Goal: Transaction & Acquisition: Purchase product/service

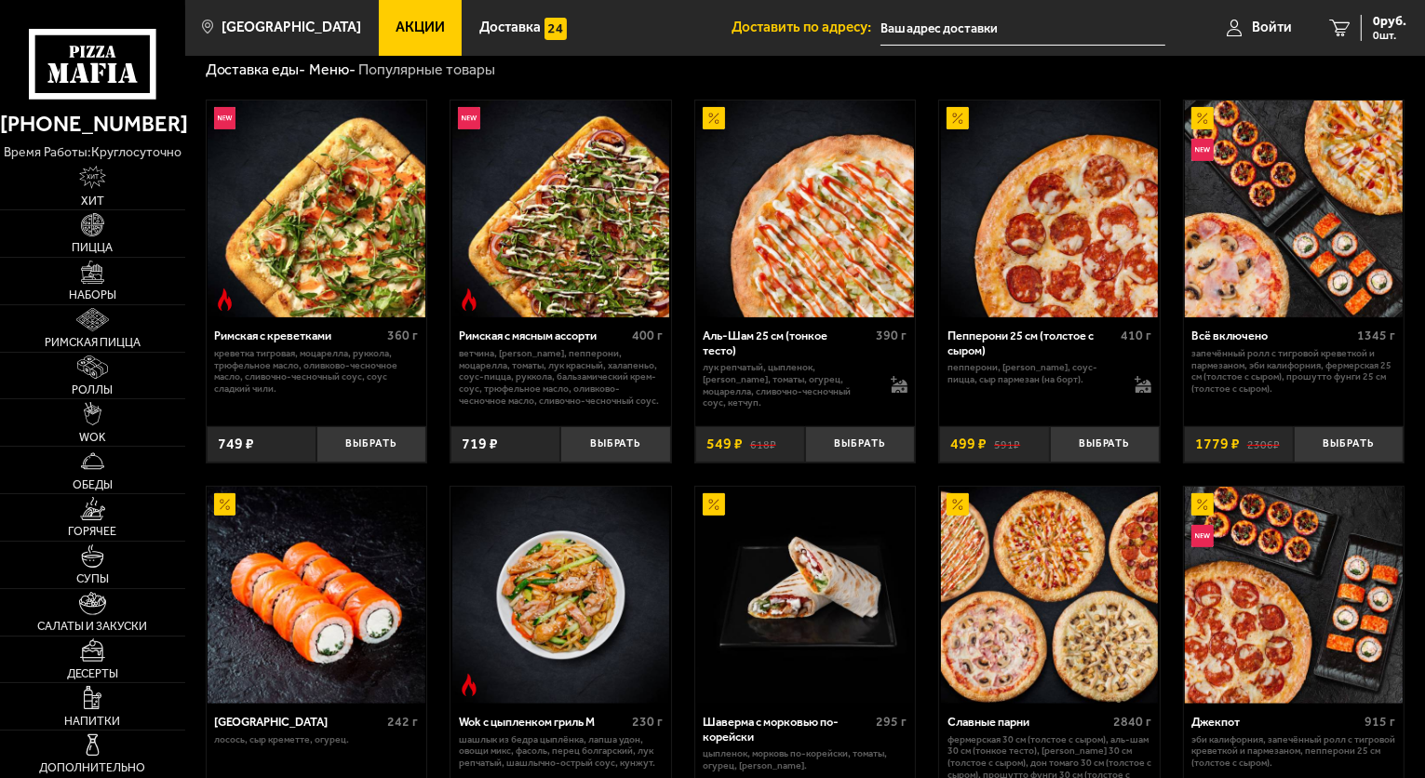
scroll to position [407, 0]
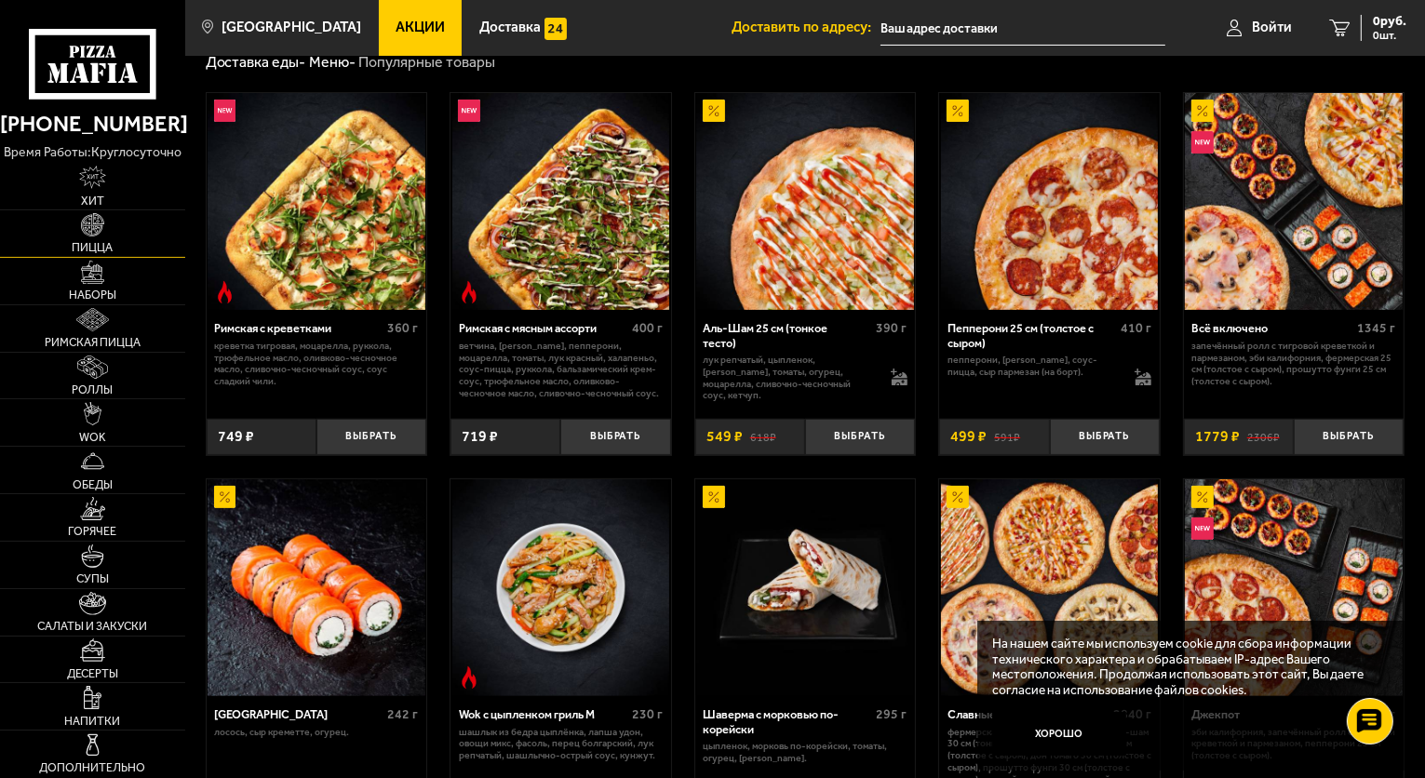
click at [142, 238] on link "Пицца" at bounding box center [92, 233] width 185 height 47
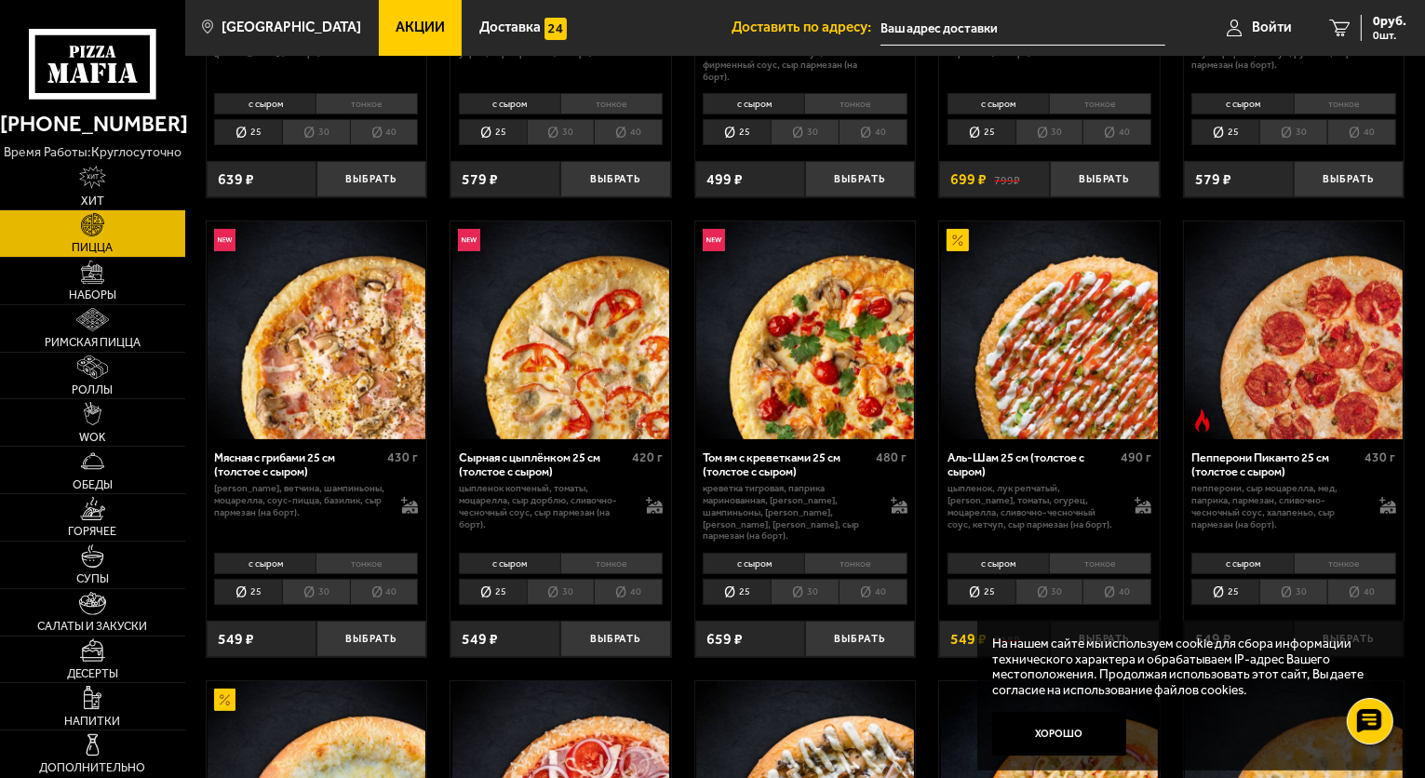
scroll to position [522, 0]
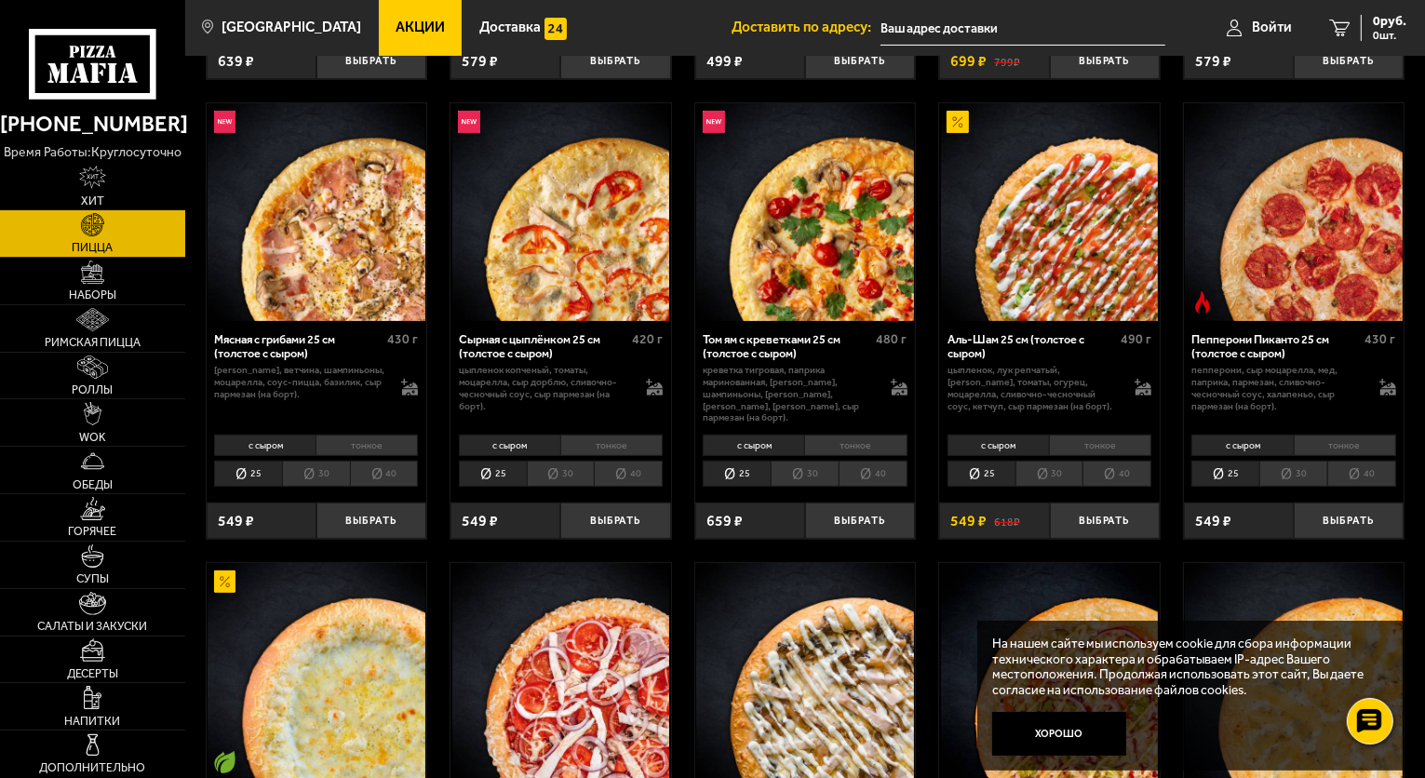
drag, startPoint x: 1424, startPoint y: 510, endPoint x: 1425, endPoint y: 485, distance: 25.1
click at [386, 15] on link "Акции" at bounding box center [421, 28] width 84 height 56
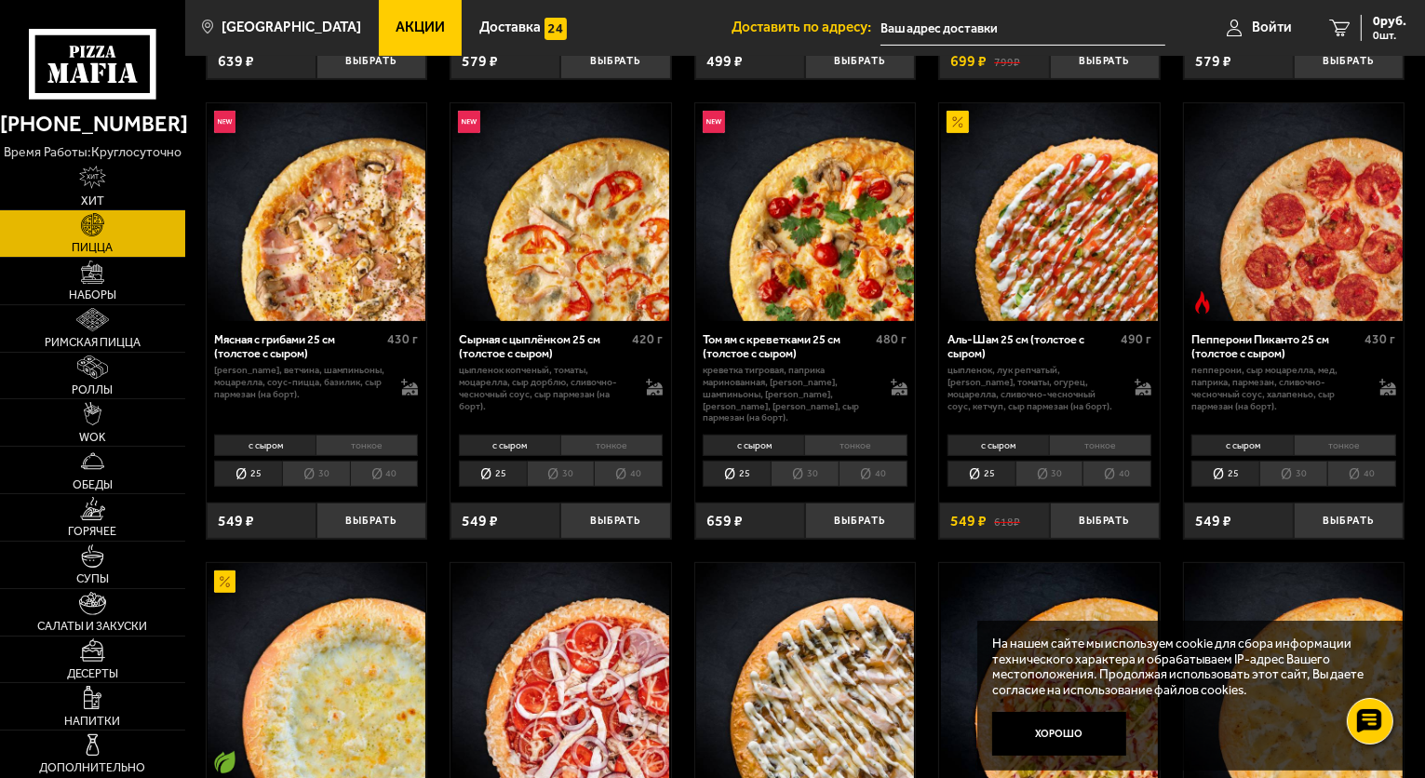
scroll to position [4, 0]
click img
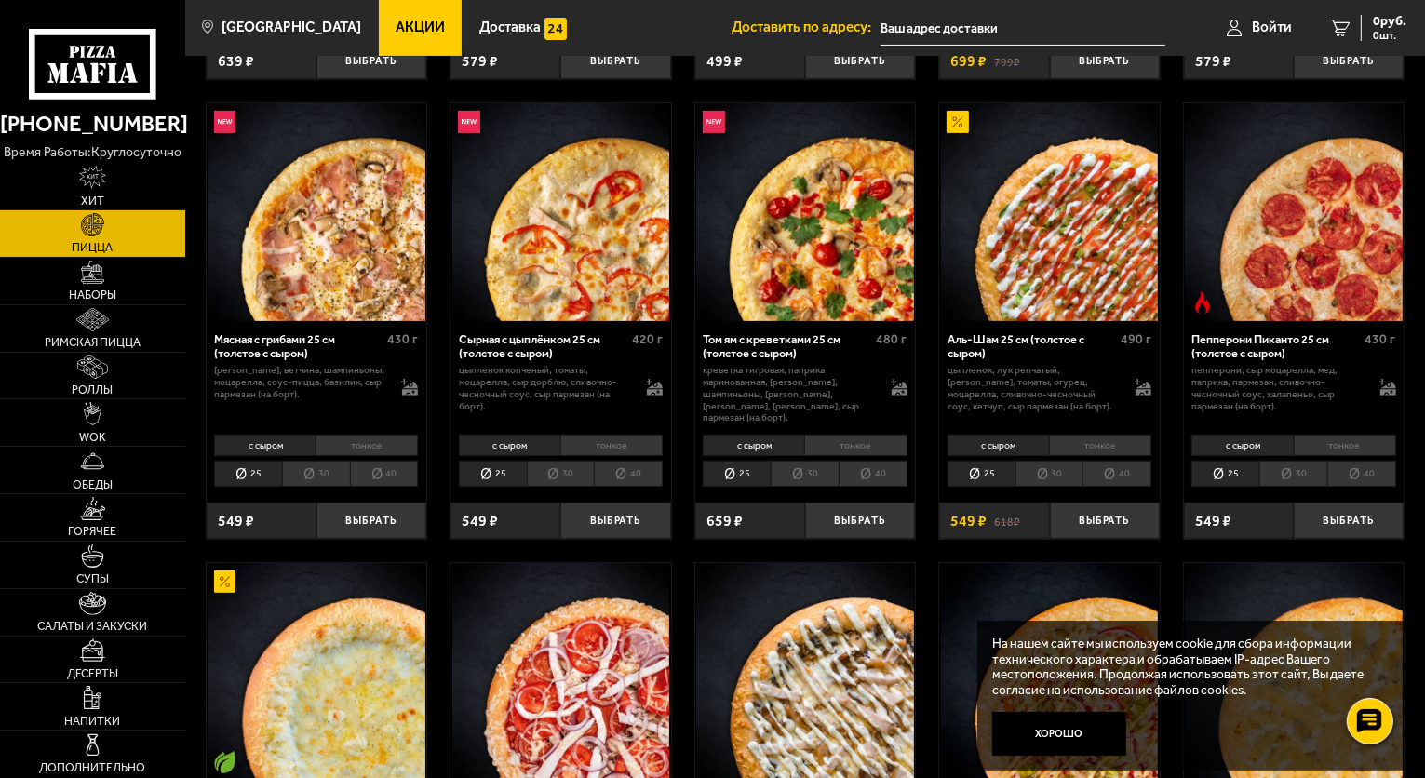
click at [398, 17] on link "Акции" at bounding box center [421, 28] width 84 height 56
click at [89, 239] on link "Пицца" at bounding box center [92, 233] width 185 height 47
click at [570, 27] on li "30" at bounding box center [561, 14] width 68 height 26
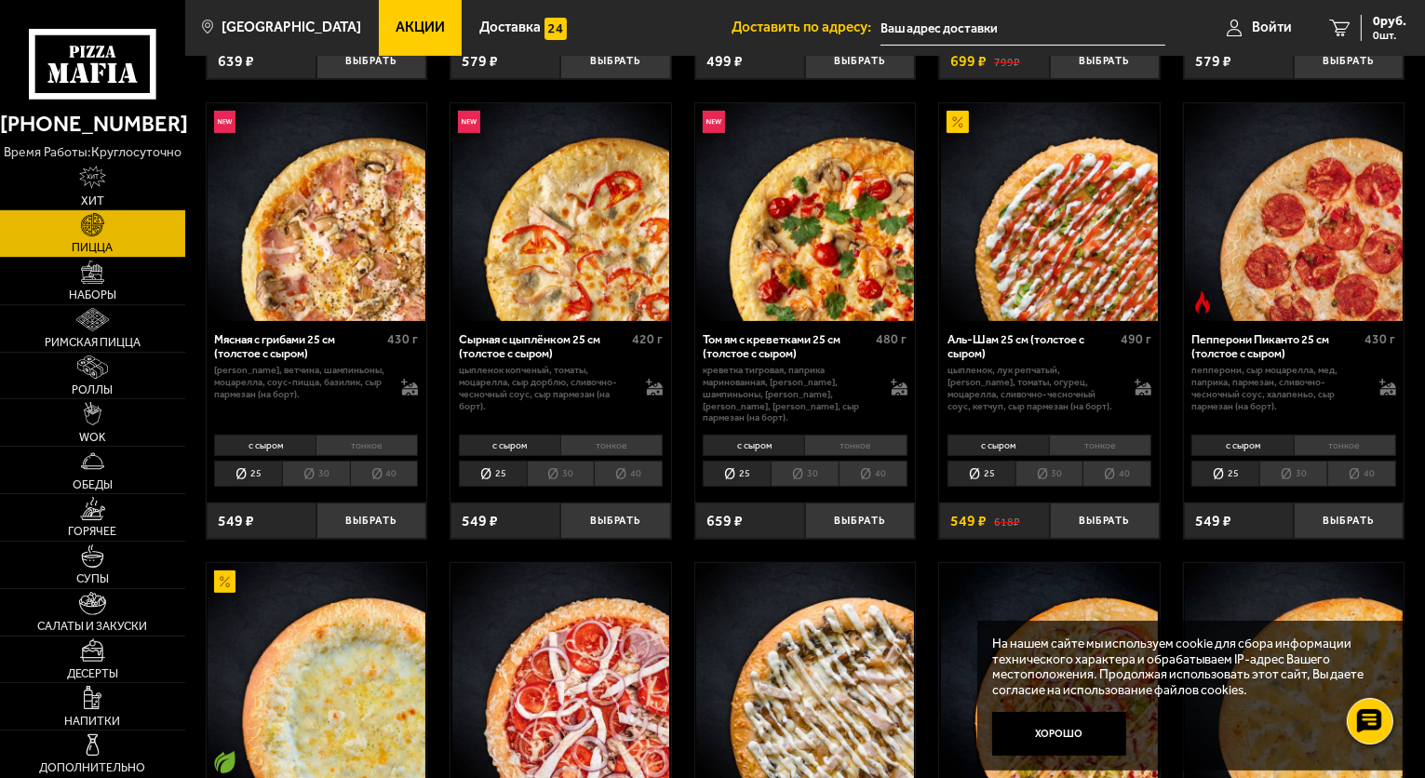
click at [617, 79] on button "Выбрать" at bounding box center [615, 61] width 110 height 36
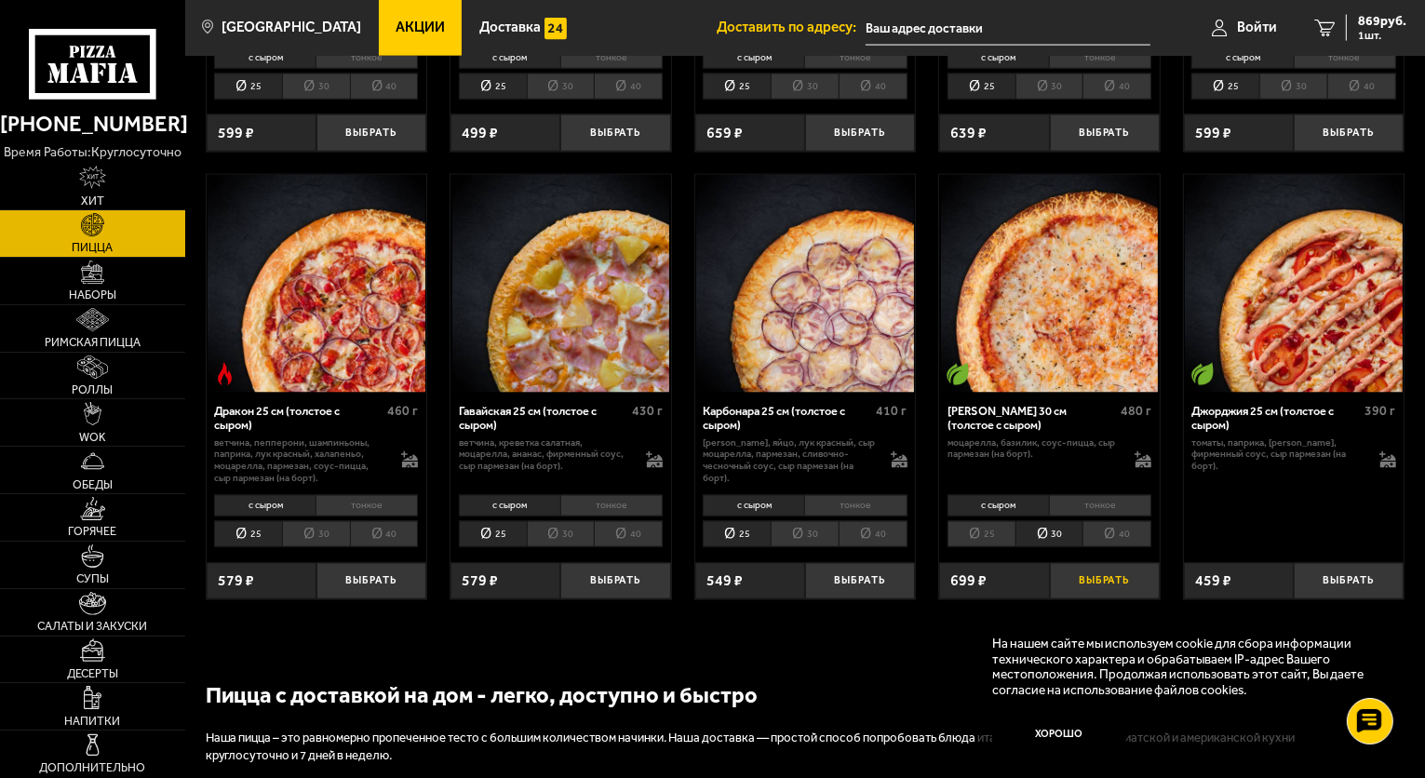
click at [1088, 574] on button "Выбрать" at bounding box center [1105, 581] width 110 height 36
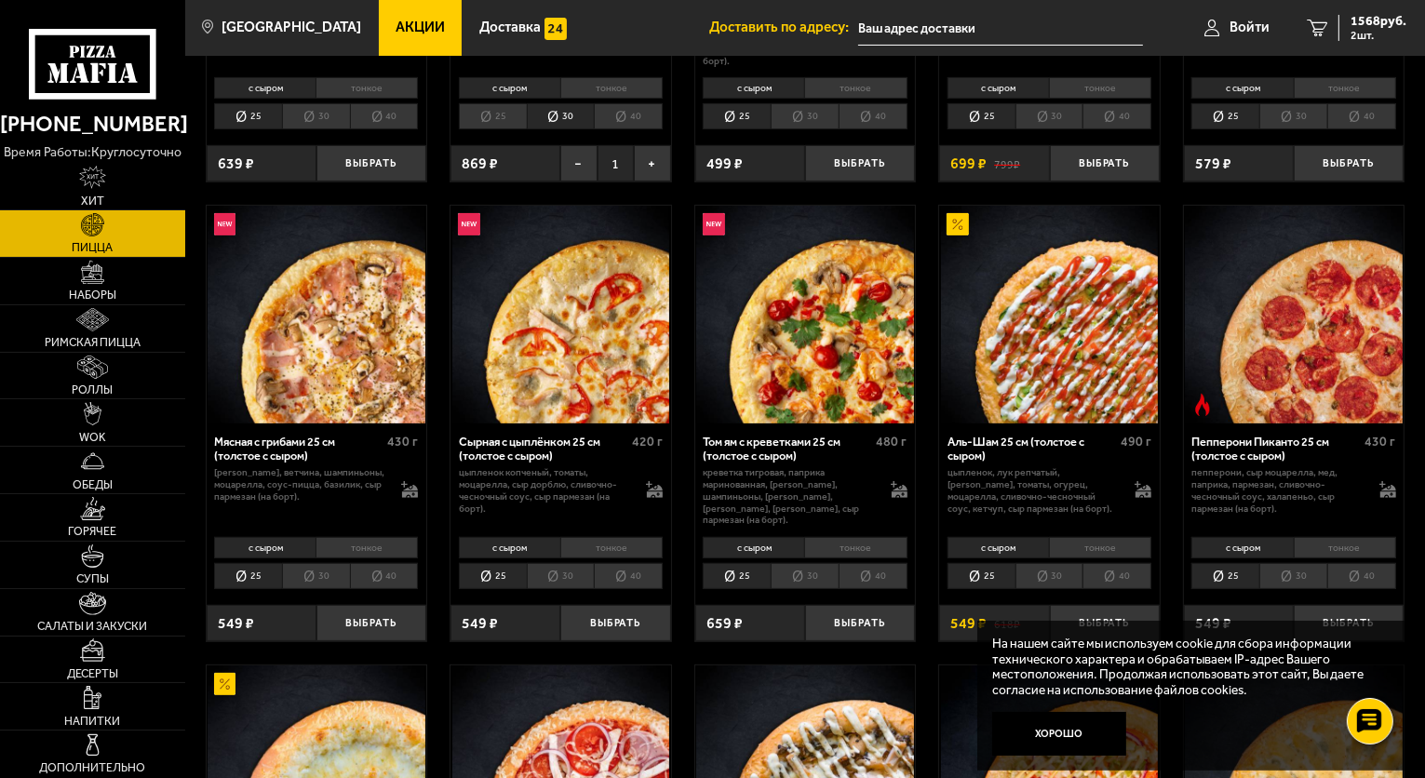
scroll to position [549, 0]
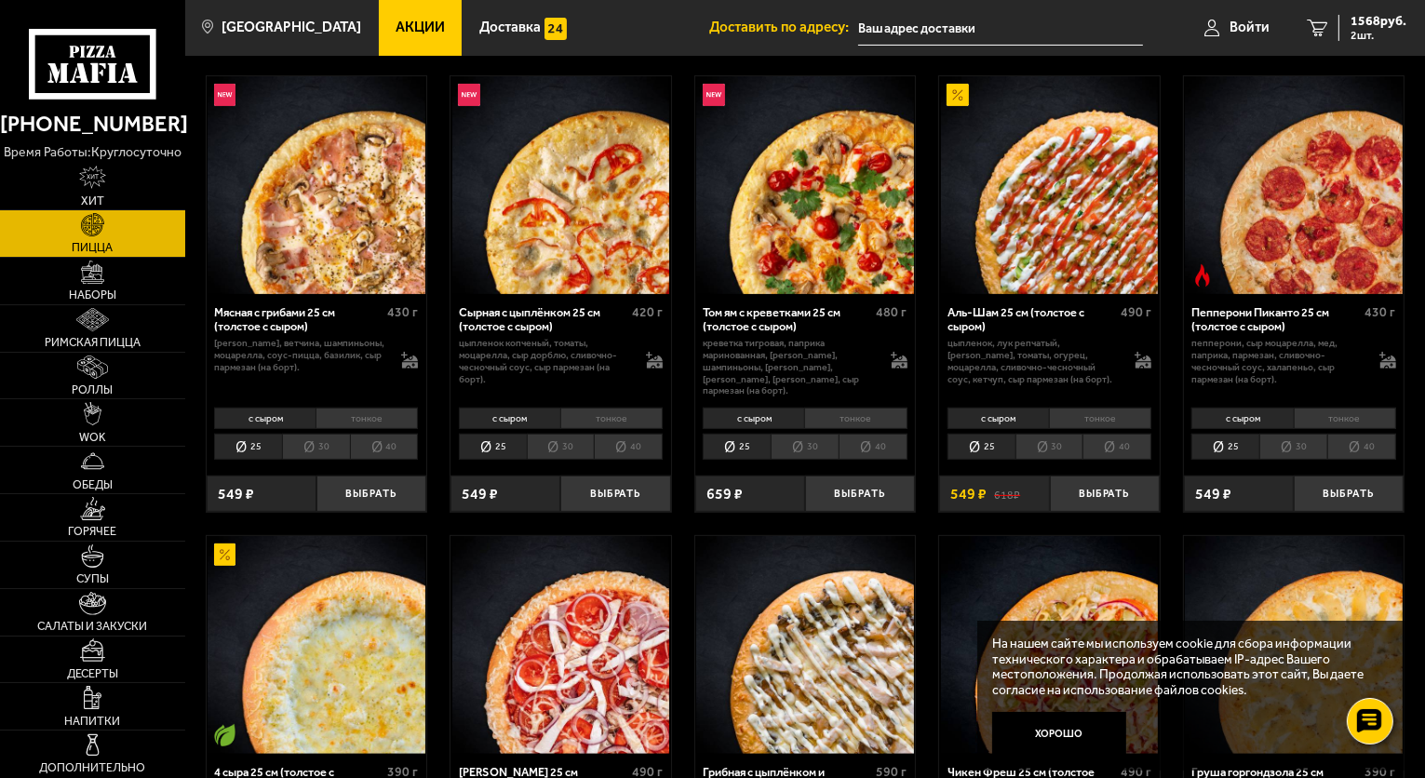
click at [1044, 439] on li "30" at bounding box center [1049, 447] width 68 height 26
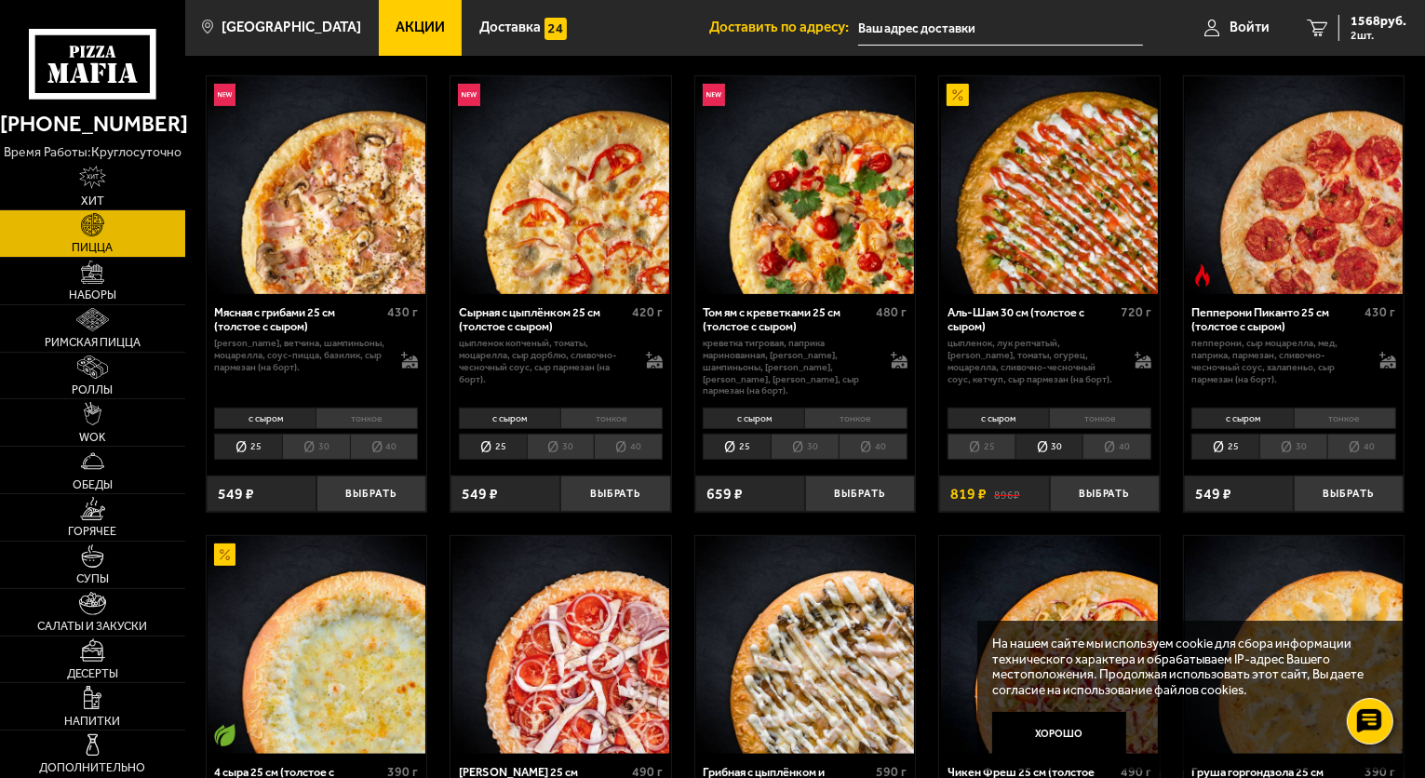
click at [1095, 410] on li "тонкое" at bounding box center [1100, 418] width 102 height 21
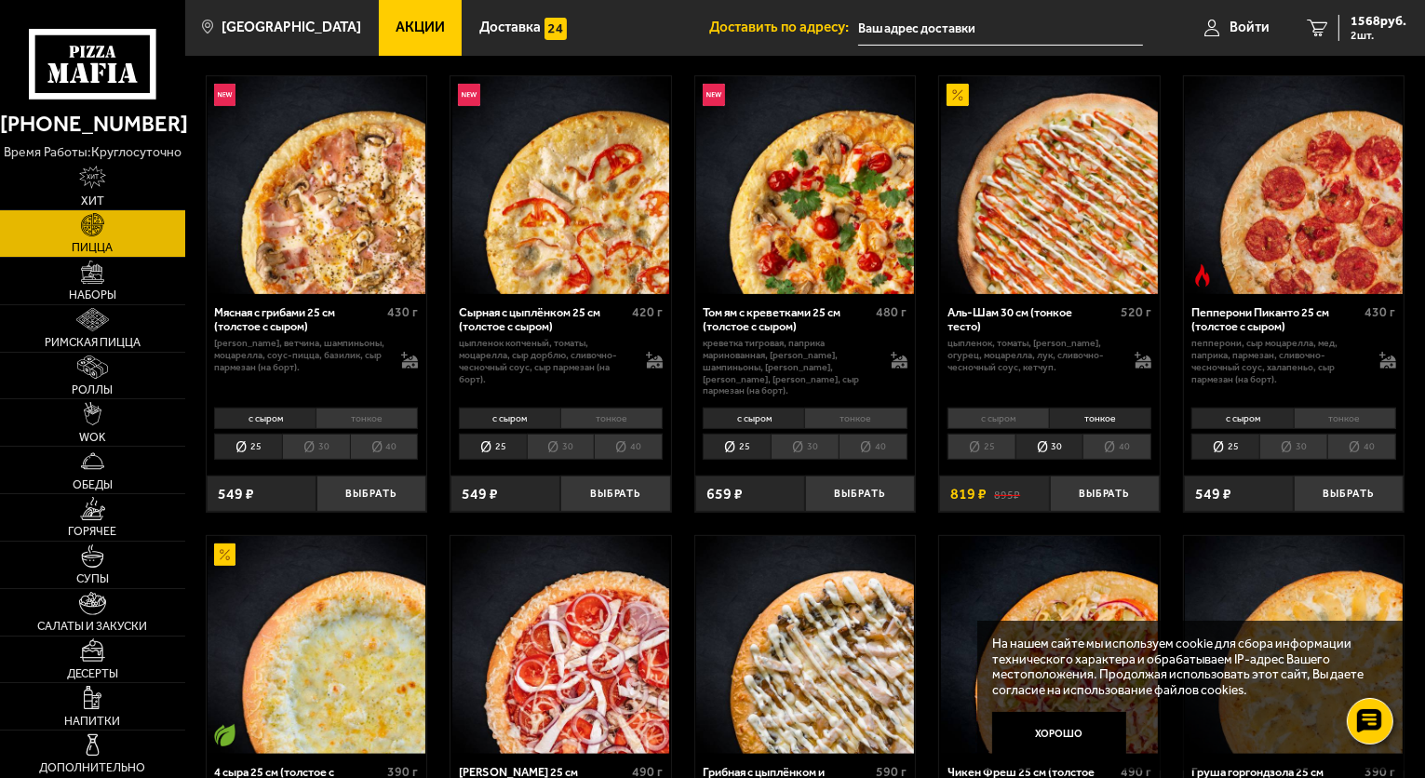
click at [1025, 408] on li "с сыром" at bounding box center [998, 418] width 101 height 21
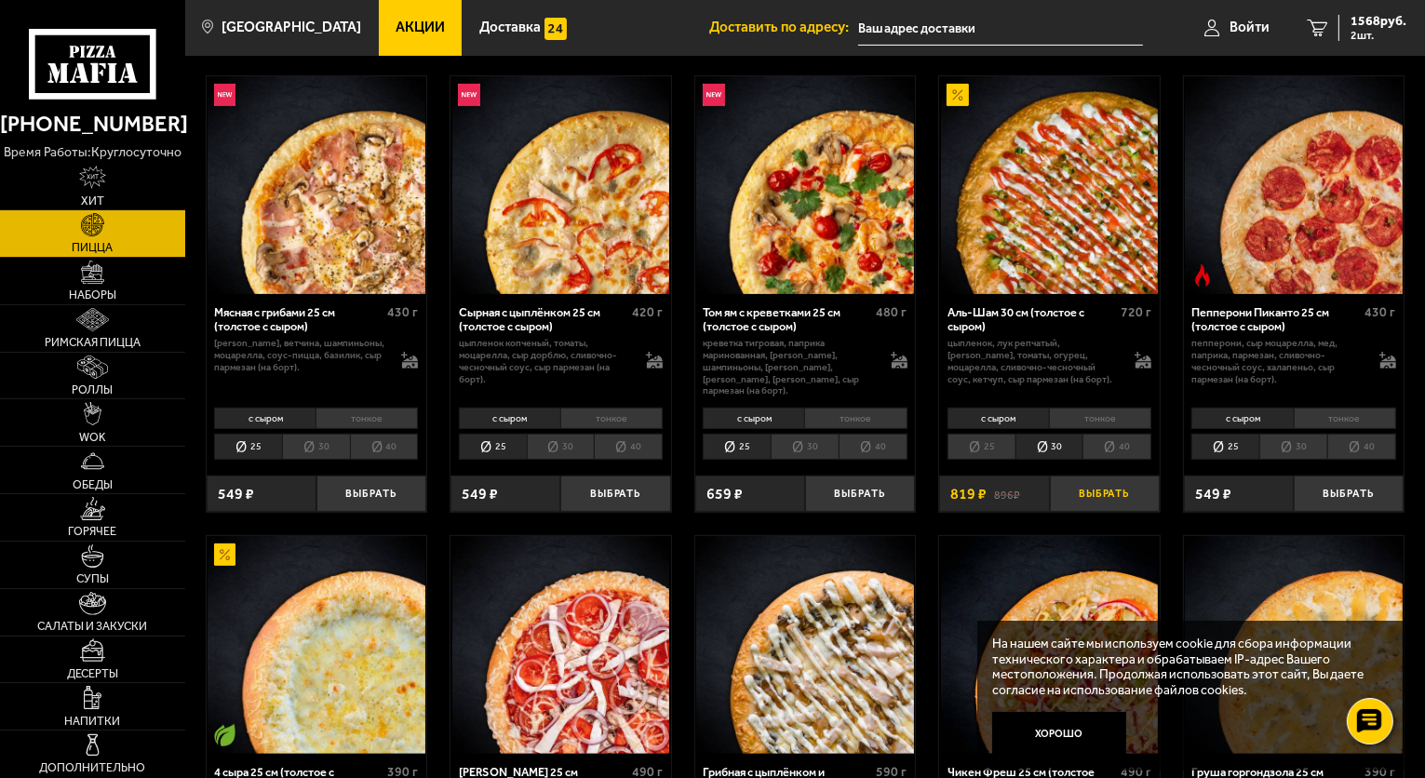
click at [1103, 485] on button "Выбрать" at bounding box center [1105, 494] width 110 height 36
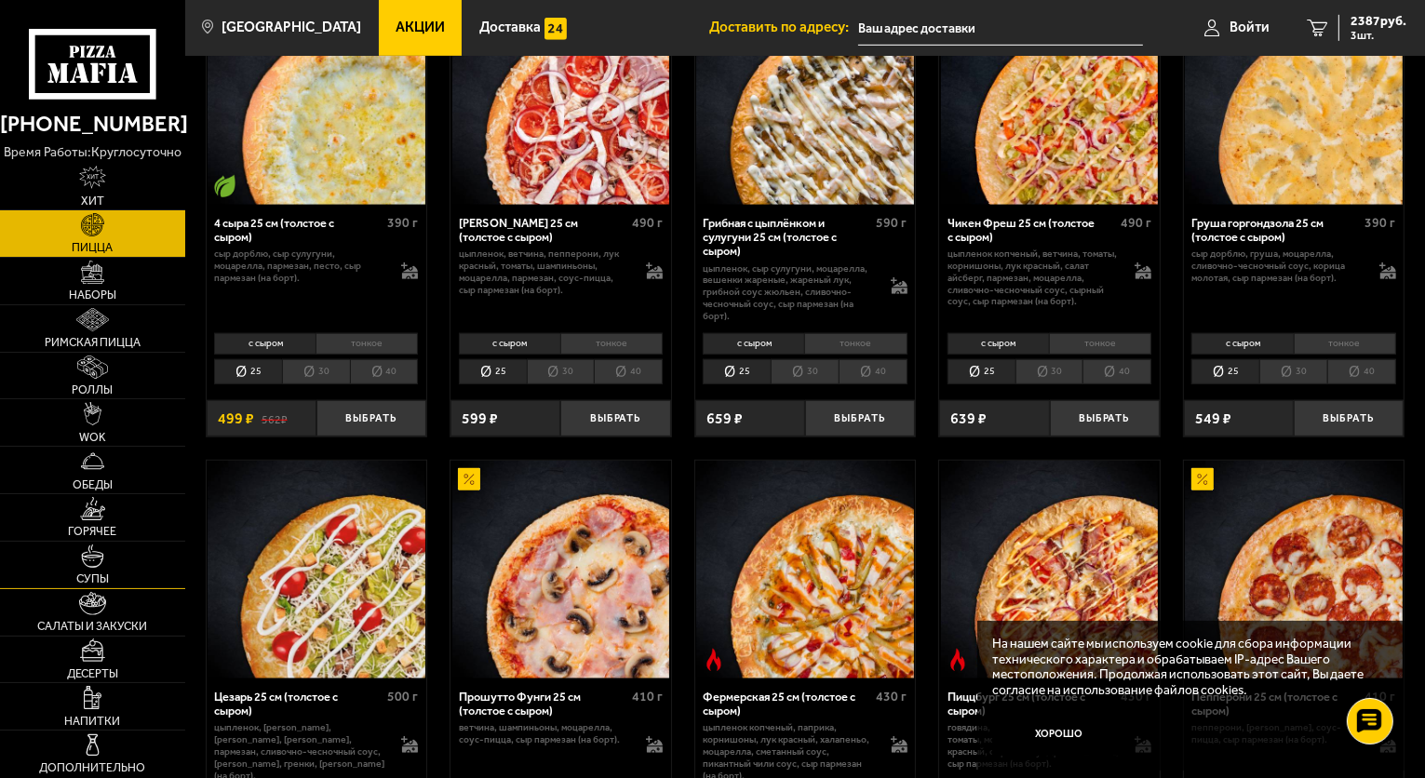
scroll to position [1109, 0]
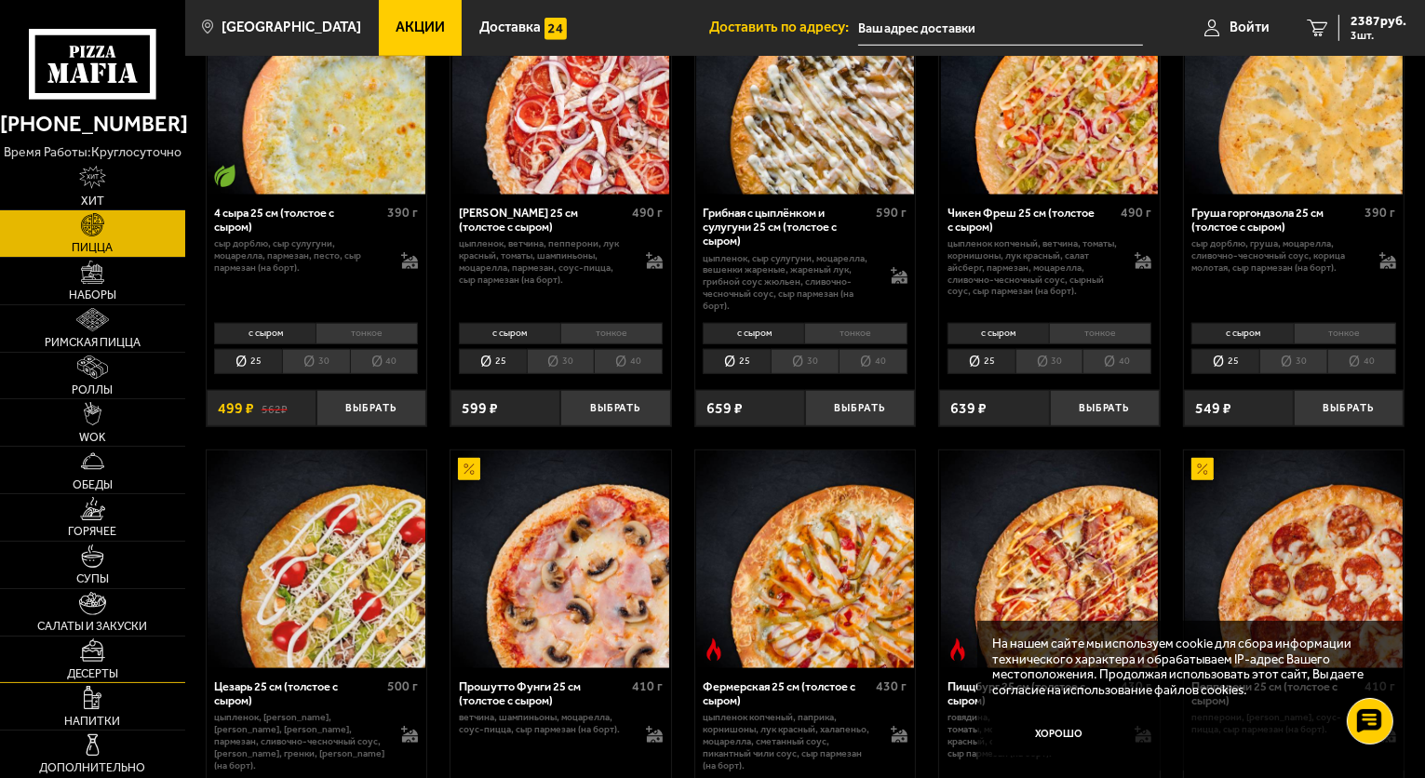
click at [114, 655] on link "Десерты" at bounding box center [92, 660] width 185 height 47
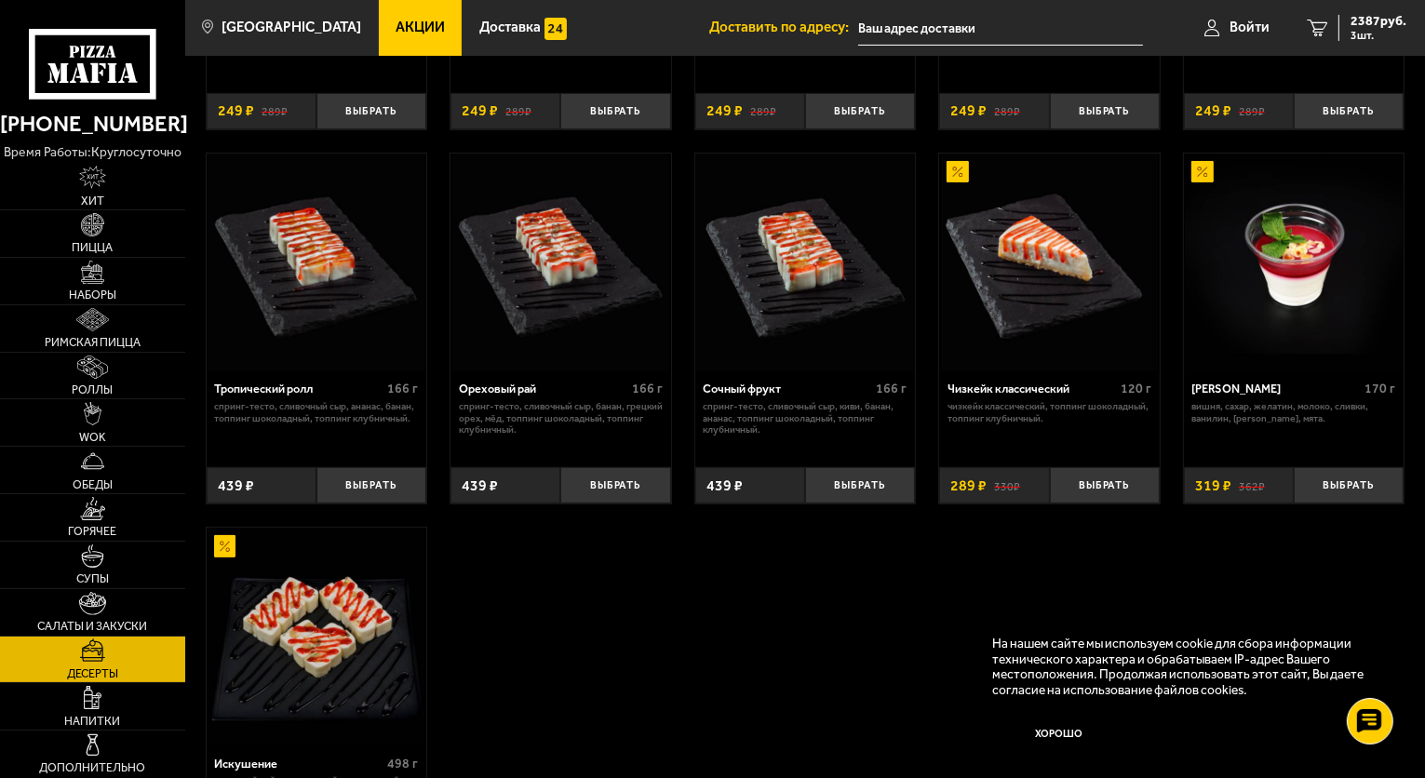
scroll to position [363, 0]
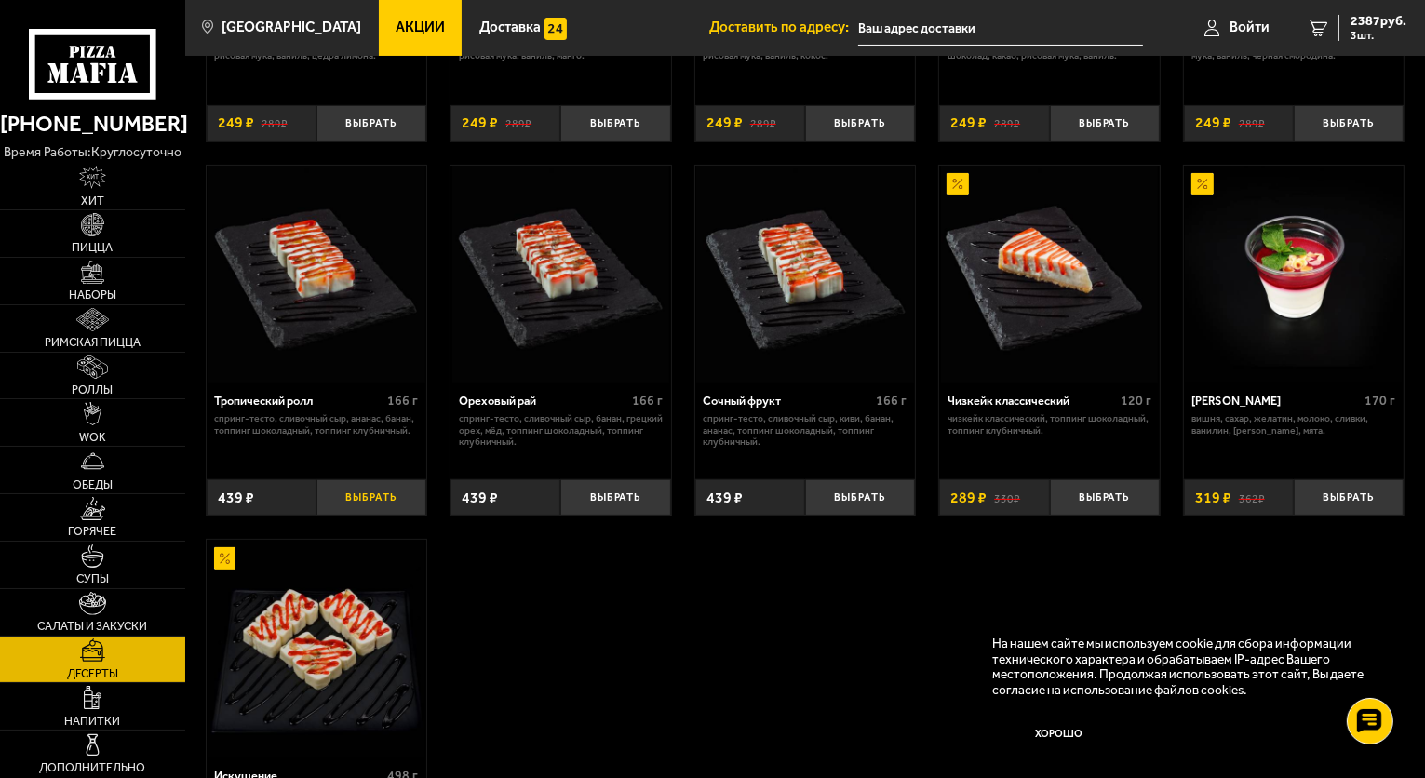
click at [356, 494] on button "Выбрать" at bounding box center [371, 497] width 110 height 36
click at [1317, 25] on icon "4" at bounding box center [1317, 28] width 20 height 17
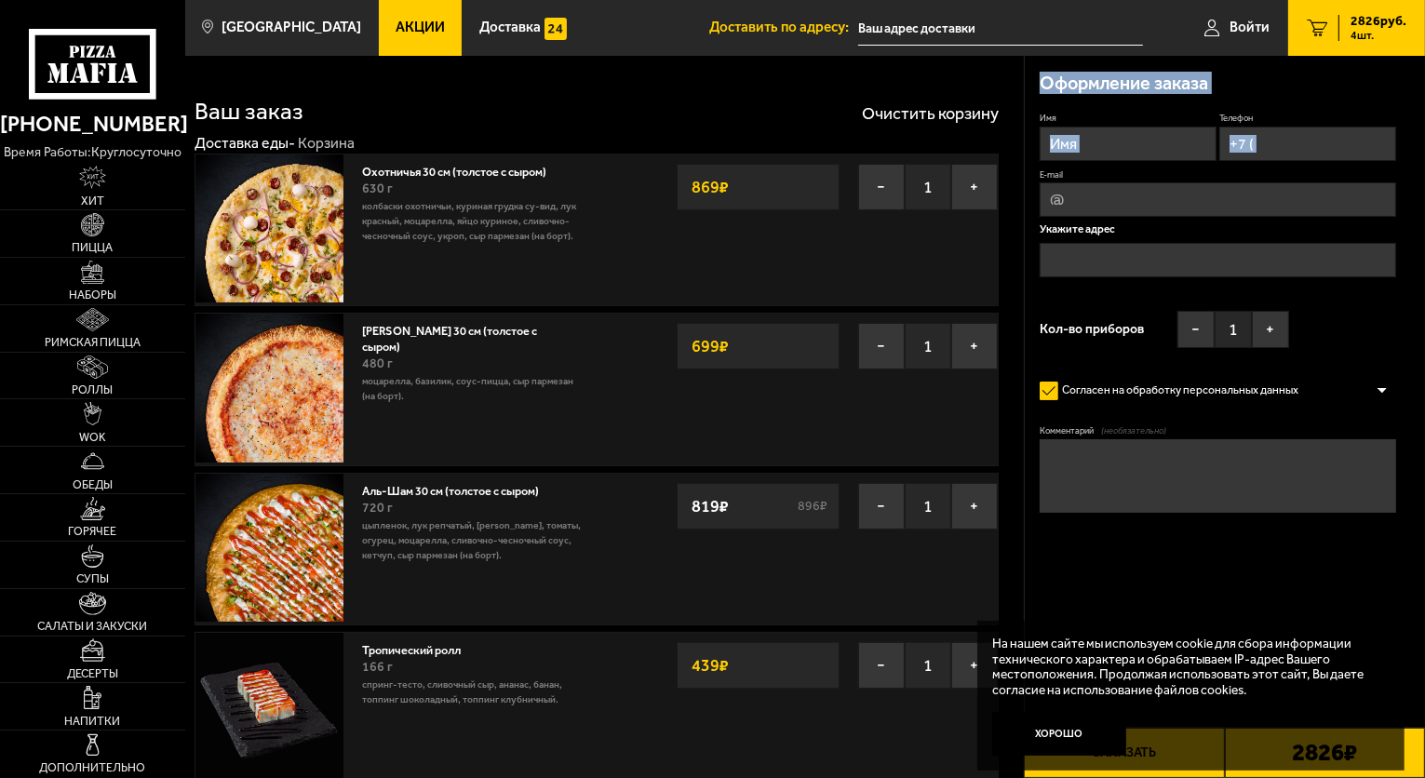
drag, startPoint x: 1422, startPoint y: 214, endPoint x: 1429, endPoint y: 238, distance: 25.1
click at [1159, 148] on input "Имя" at bounding box center [1128, 144] width 177 height 34
click at [1126, 146] on input "Имя" at bounding box center [1128, 144] width 177 height 34
click at [1071, 201] on input "E-mail" at bounding box center [1218, 199] width 356 height 34
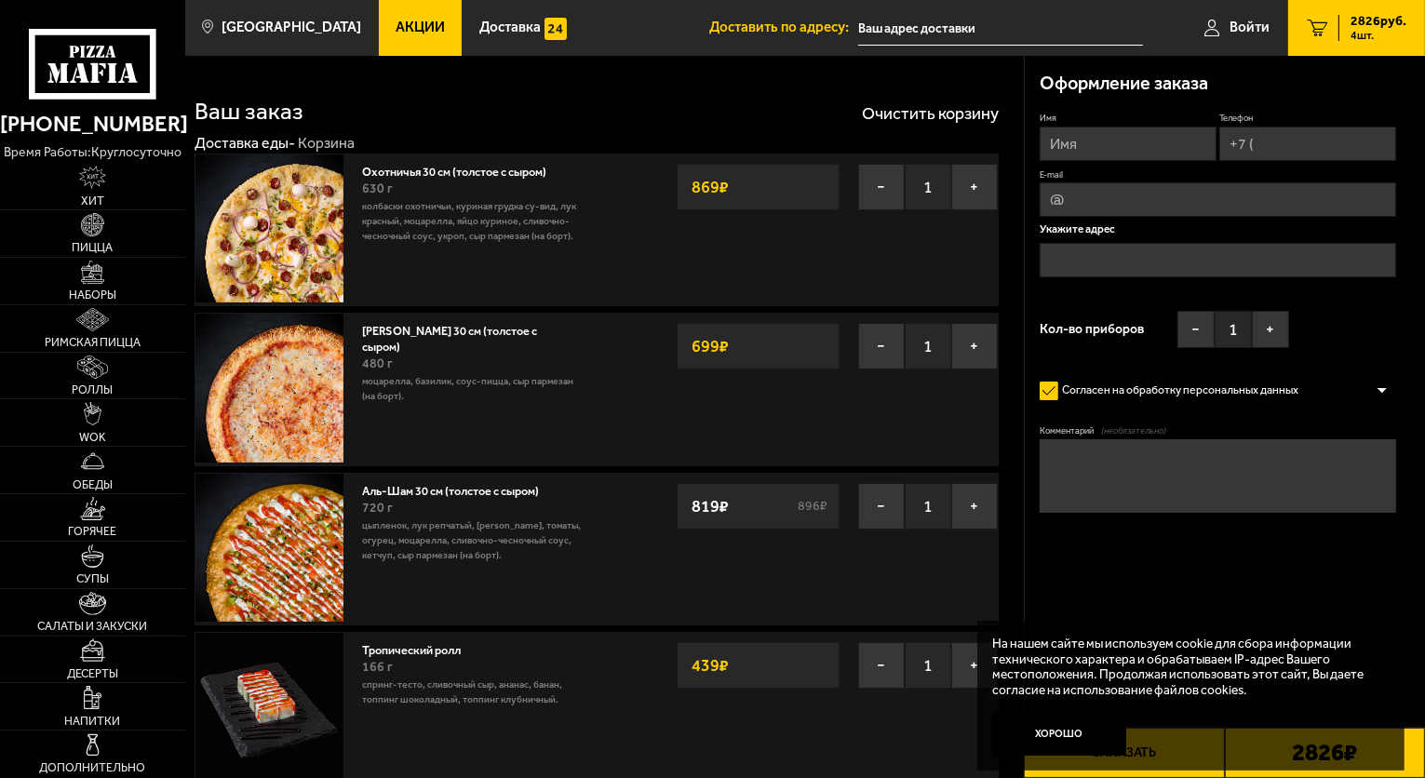
type input "[EMAIL_ADDRESS][DOMAIN_NAME]"
type input "[PHONE_NUMBER]"
click at [1124, 138] on input "Имя" at bounding box center [1128, 144] width 177 height 34
type input "п"
type input "[PERSON_NAME]"
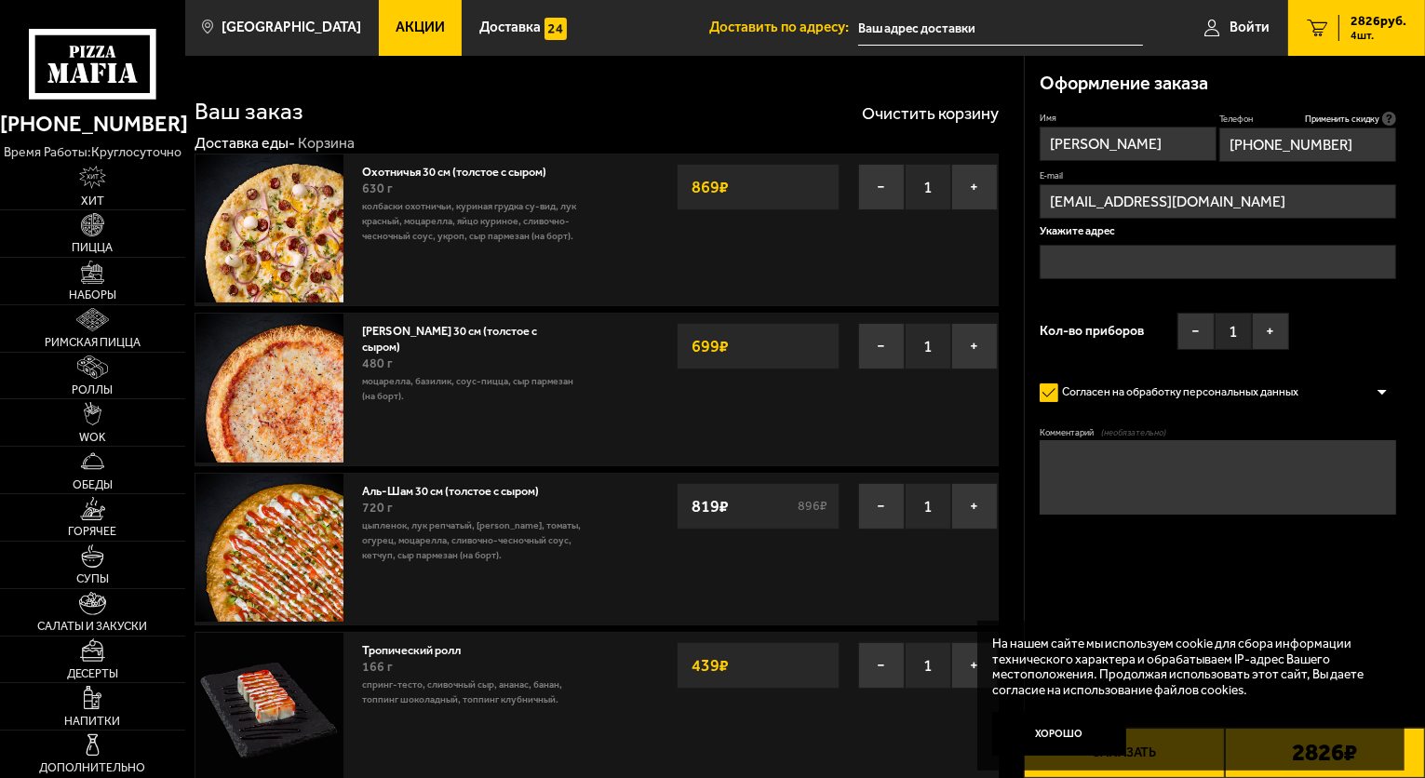
click at [1121, 262] on input "text" at bounding box center [1218, 262] width 356 height 34
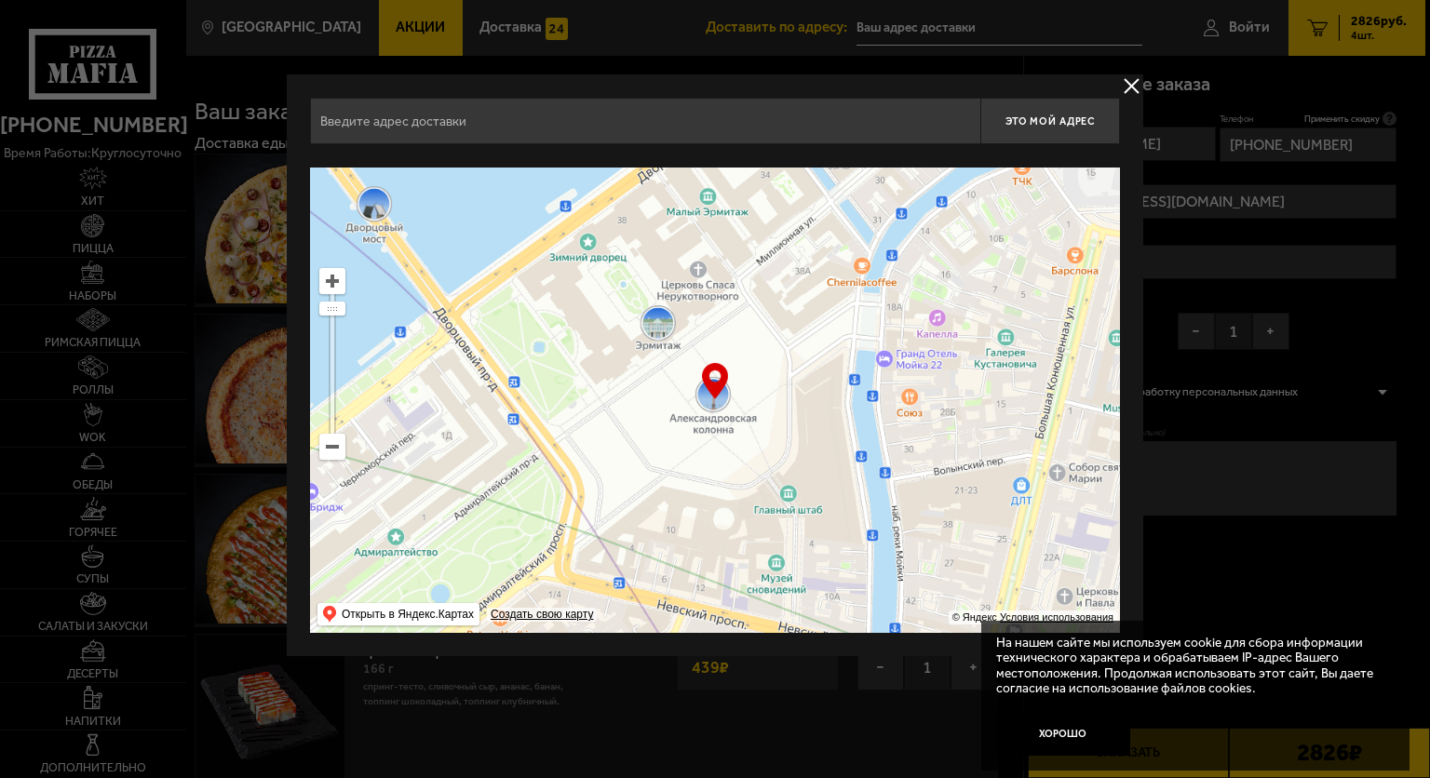
click at [782, 145] on div "Найдите адрес перетащив карту" at bounding box center [715, 155] width 810 height 23
click at [778, 127] on input "text" at bounding box center [645, 121] width 670 height 47
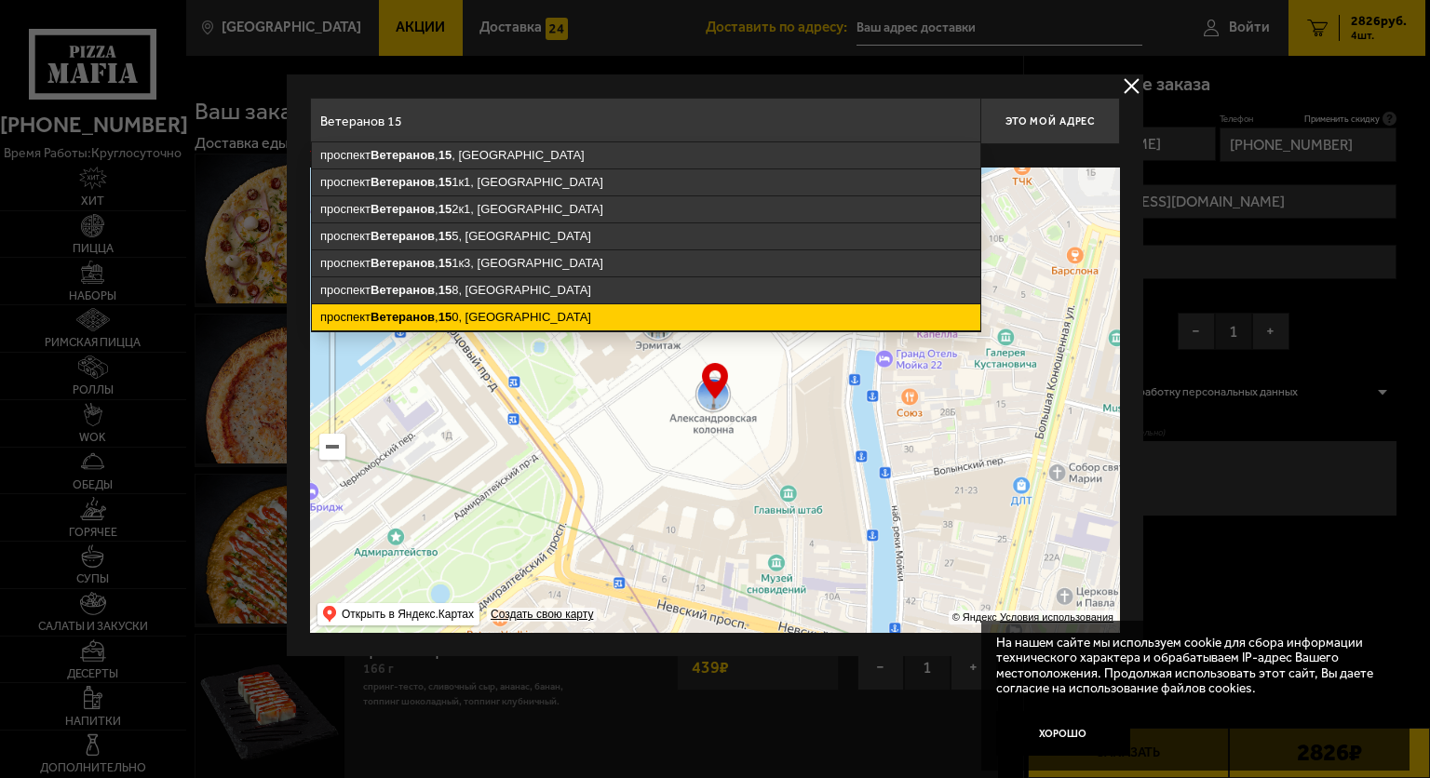
click at [692, 309] on ymaps "[STREET_ADDRESS]" at bounding box center [646, 317] width 668 height 26
type input "[STREET_ADDRESS]"
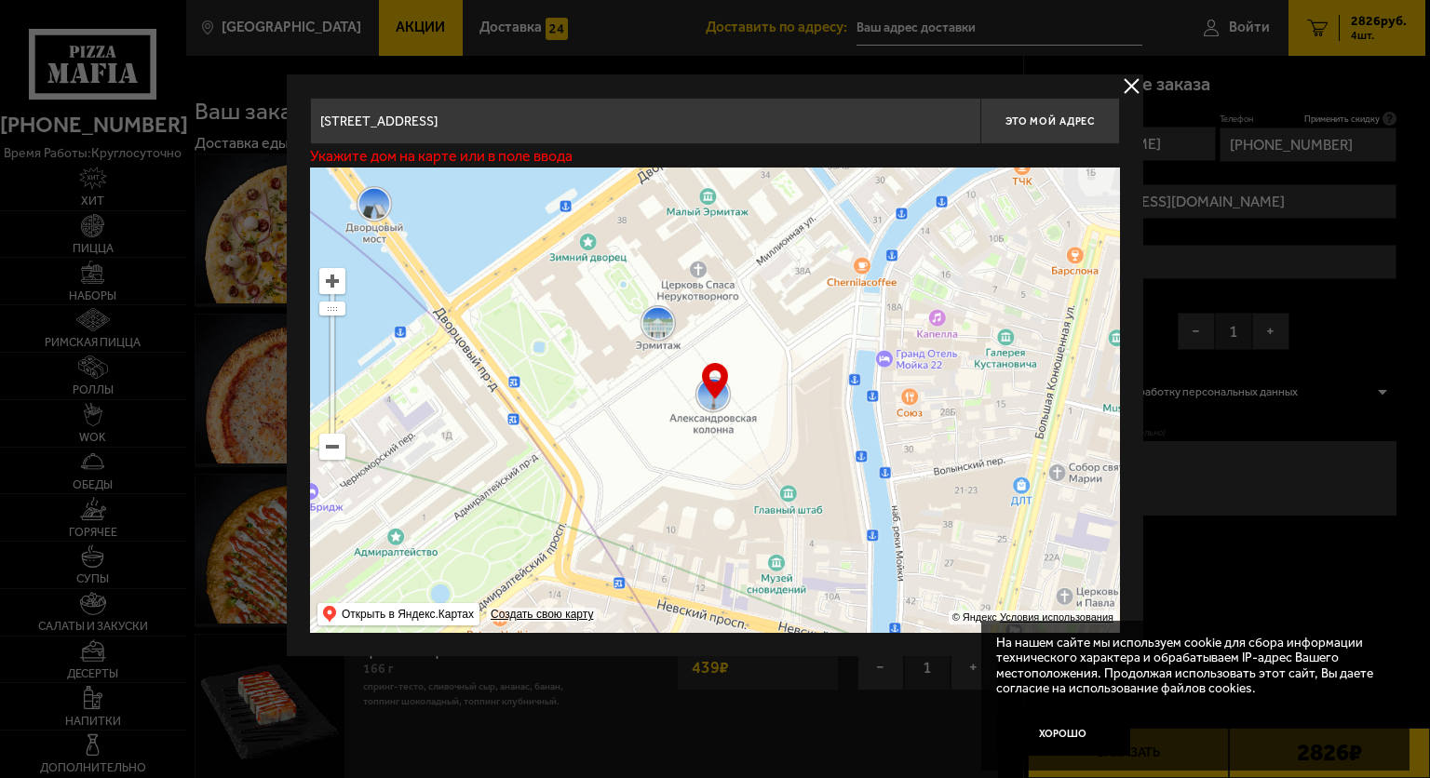
type input "[STREET_ADDRESS]"
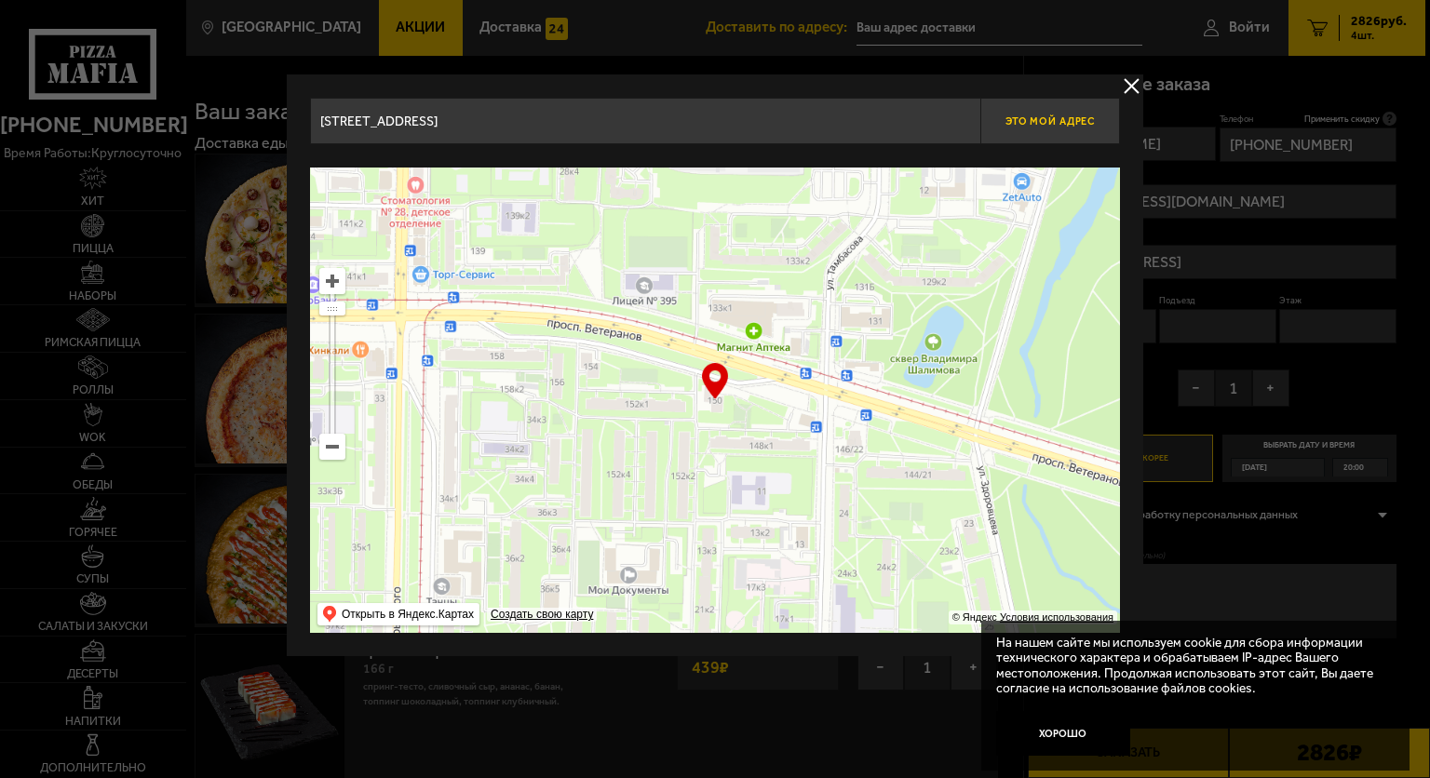
click at [1024, 117] on span "Это мой адрес" at bounding box center [1049, 121] width 89 height 12
type input "[STREET_ADDRESS]"
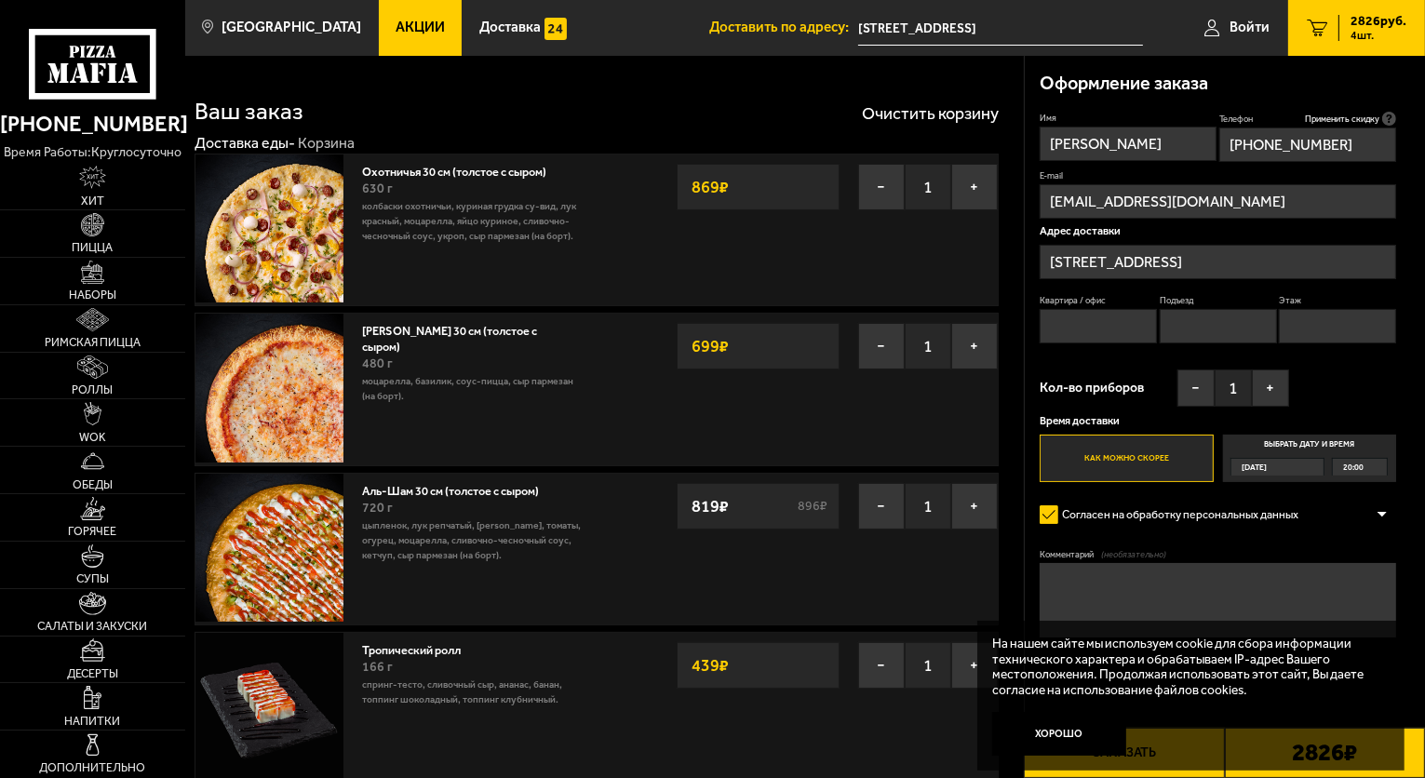
click at [1096, 317] on input "Квартира / офис" at bounding box center [1098, 326] width 117 height 34
type input "80"
click at [1178, 331] on input "Подъезд" at bounding box center [1218, 326] width 117 height 34
type input "1"
click at [1329, 329] on input "Этаж" at bounding box center [1337, 326] width 117 height 34
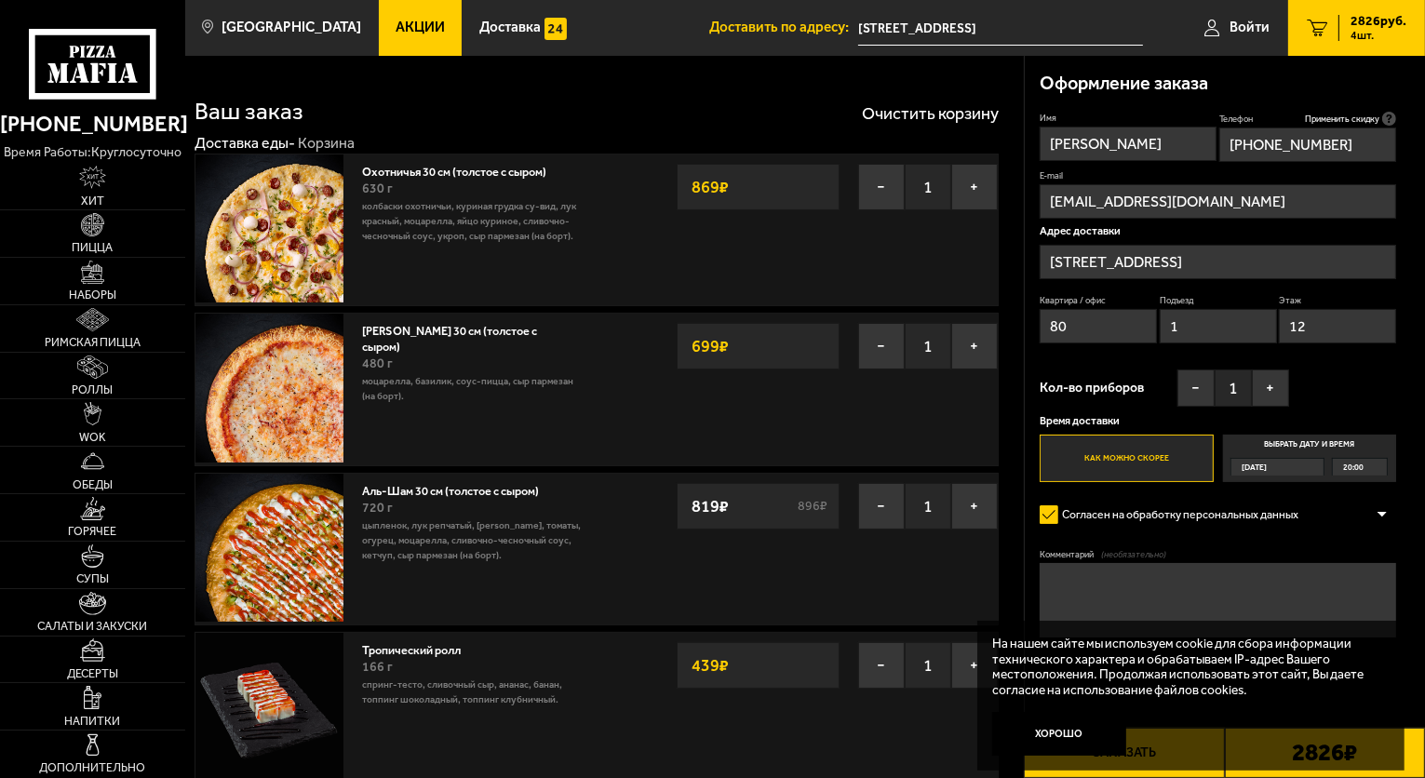
type input "12"
click at [1257, 454] on label "Выбрать дату и время [DATE] 20:00" at bounding box center [1310, 458] width 174 height 47
click at [0, 0] on input "Выбрать дату и время [DATE] 20:00" at bounding box center [0, 0] width 0 height 0
click at [1376, 467] on div "20:00" at bounding box center [1360, 467] width 54 height 17
click at [1363, 525] on span "20:30" at bounding box center [1354, 521] width 20 height 17
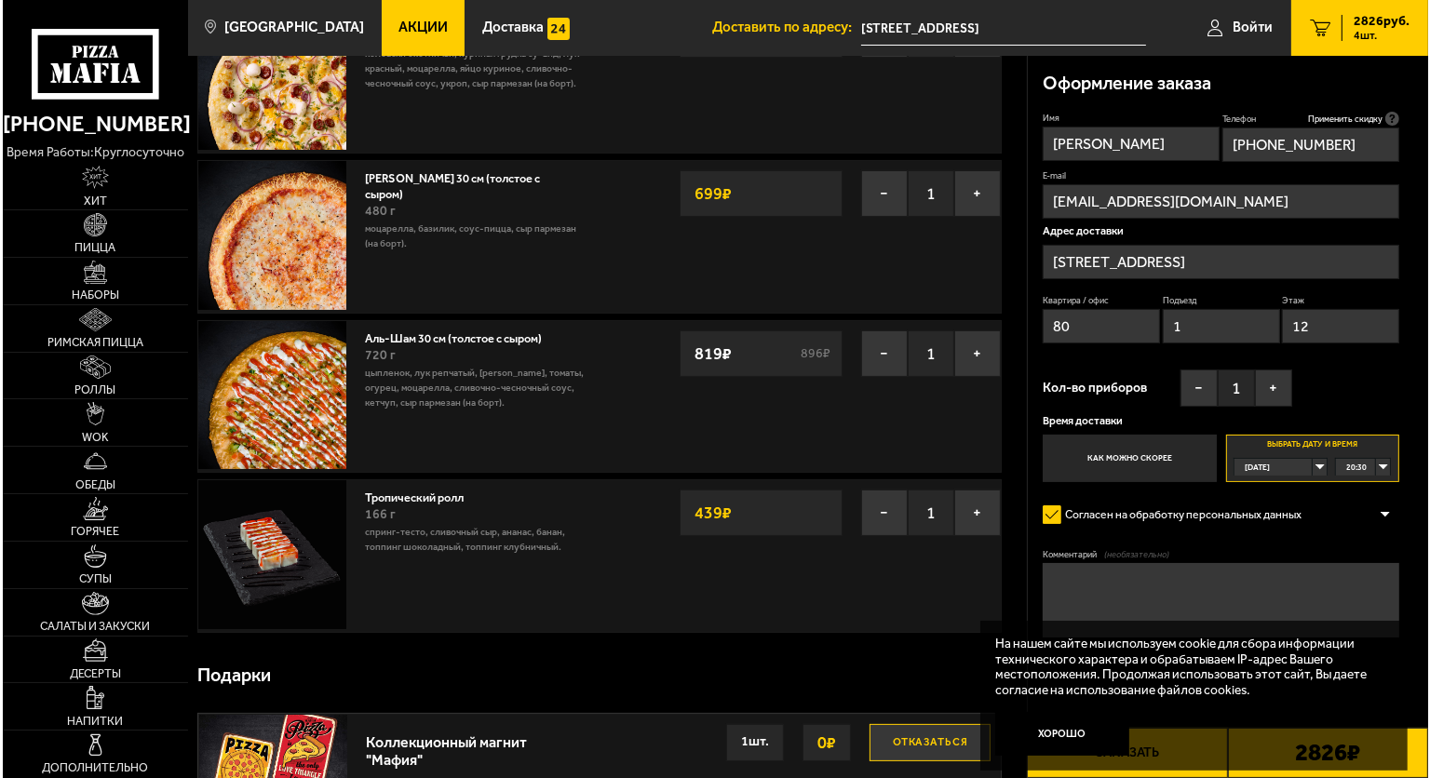
scroll to position [154, 0]
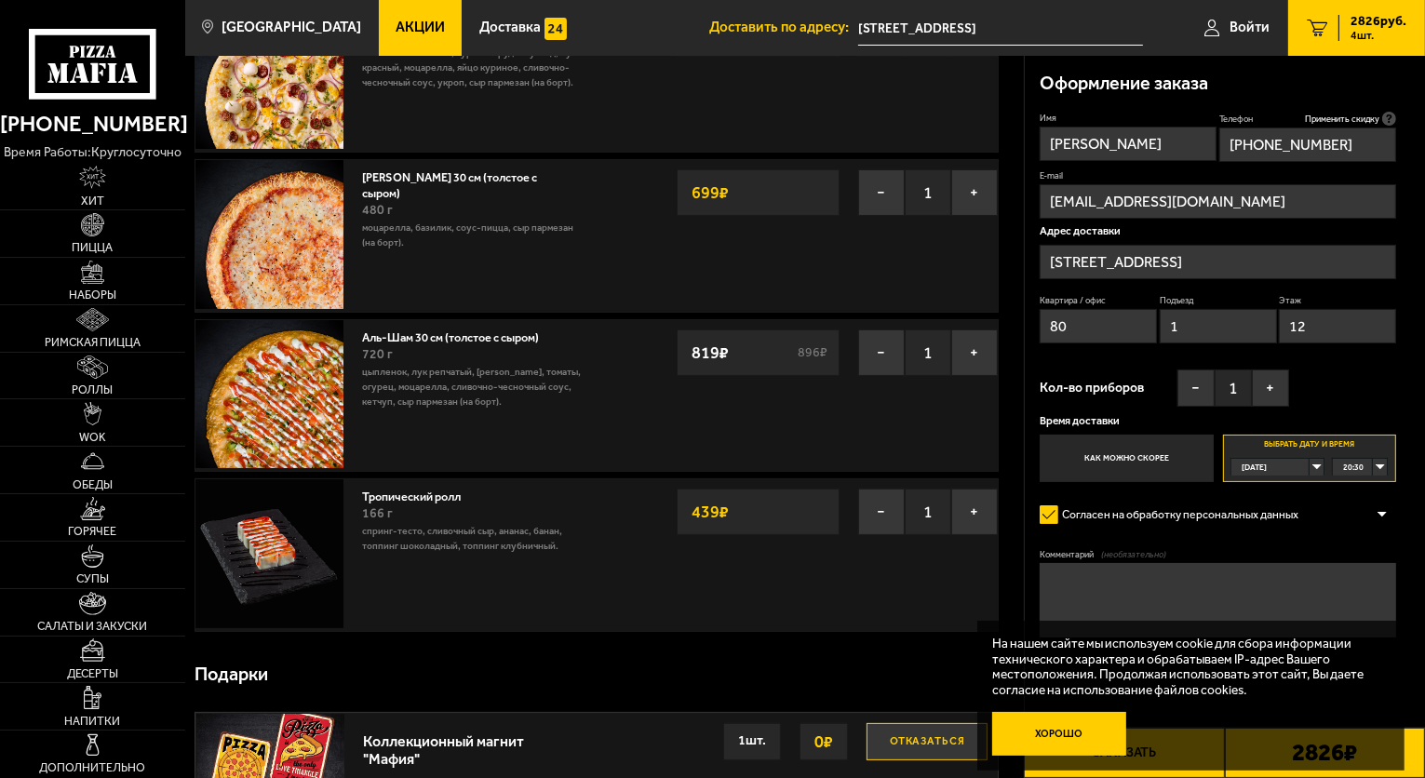
click at [1061, 733] on button "Хорошо" at bounding box center [1059, 734] width 134 height 45
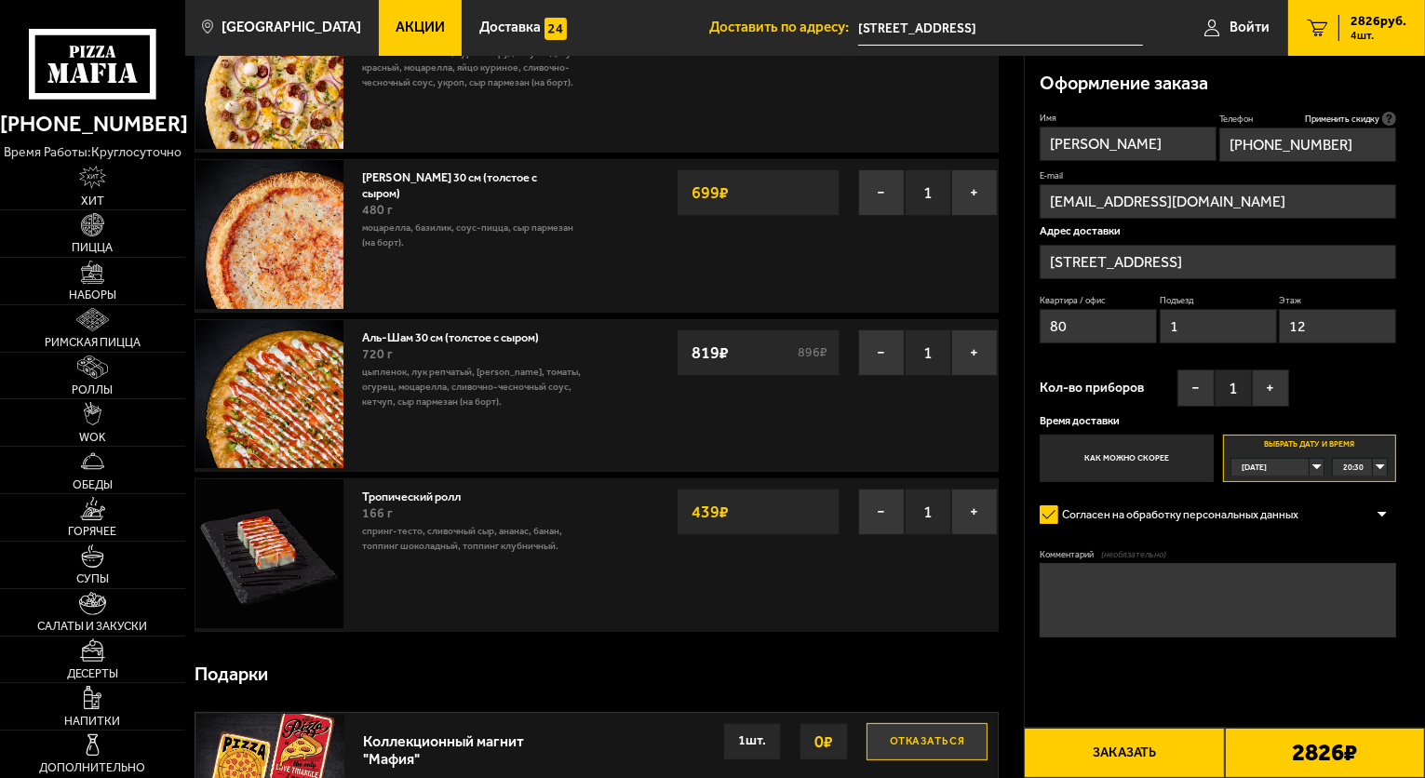
click at [1105, 746] on button "Заказать" at bounding box center [1124, 753] width 200 height 50
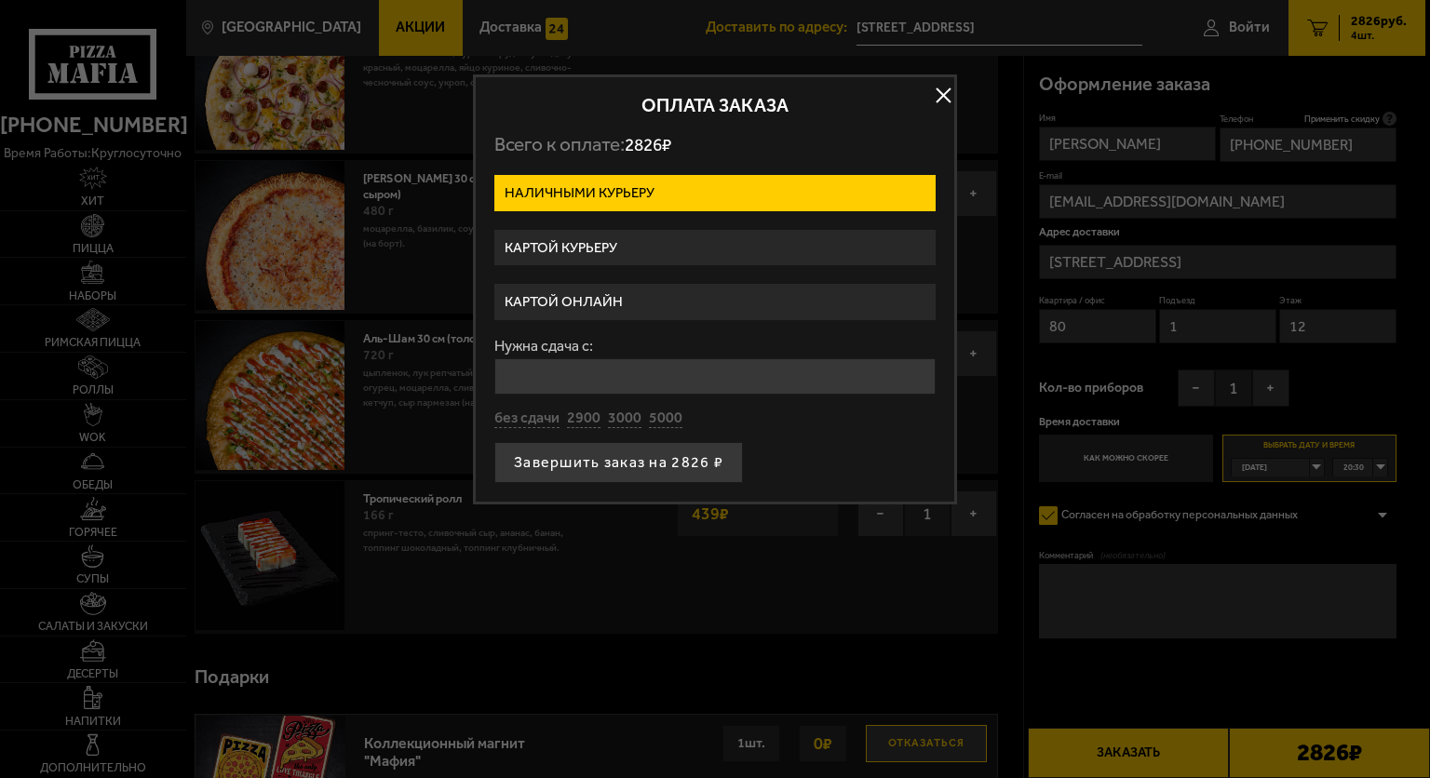
click at [860, 241] on label "Картой курьеру" at bounding box center [714, 248] width 441 height 36
click at [0, 0] on input "Картой курьеру" at bounding box center [0, 0] width 0 height 0
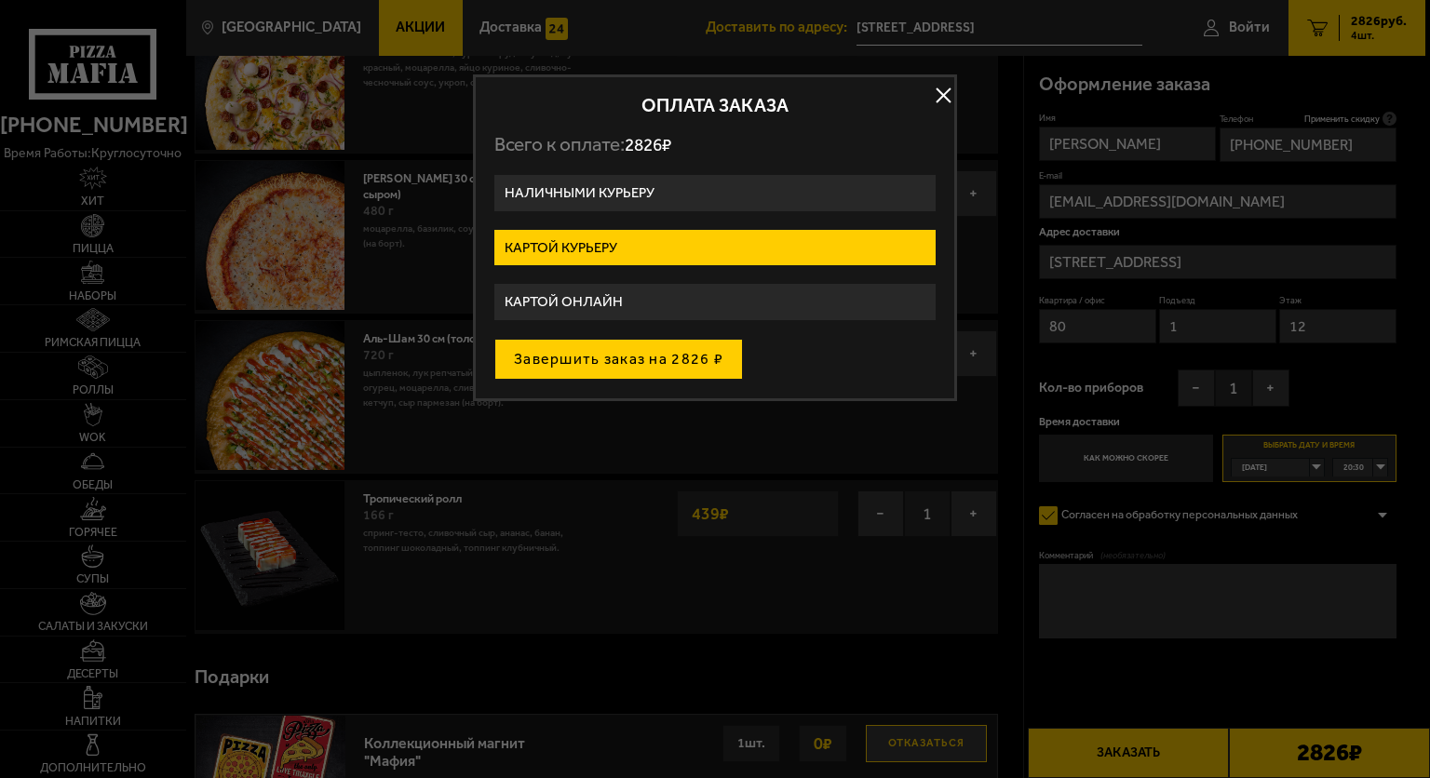
click at [665, 354] on button "Завершить заказ на 2826 ₽" at bounding box center [618, 359] width 249 height 41
